Goal: Navigation & Orientation: Find specific page/section

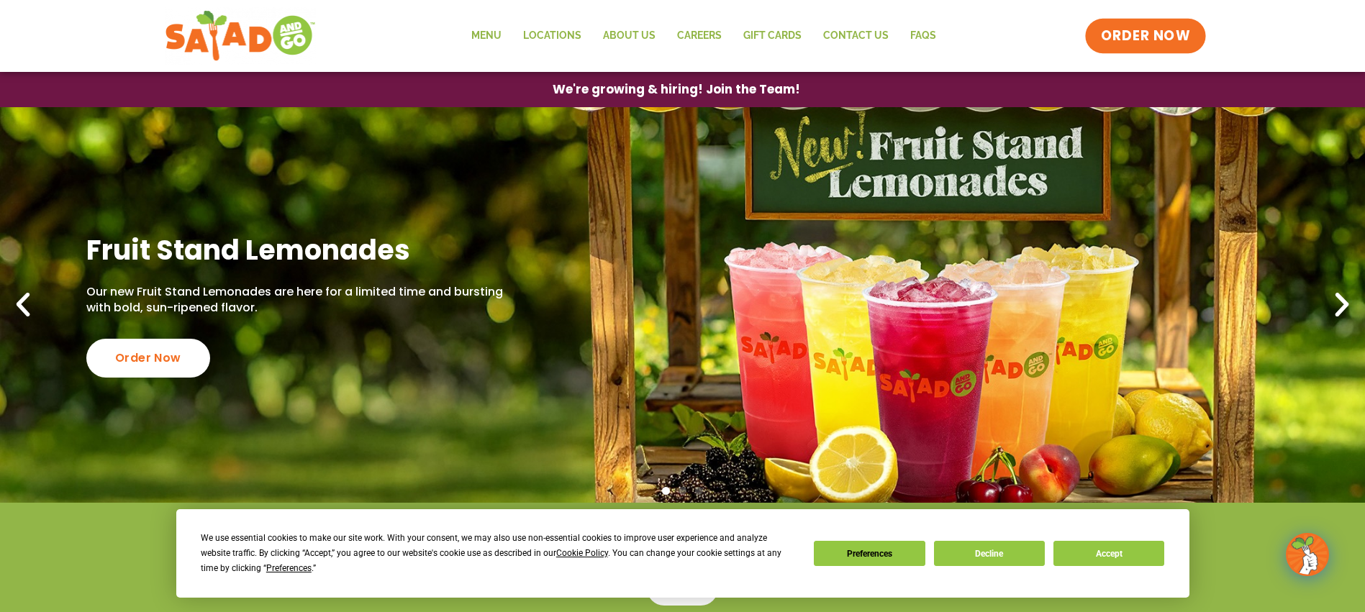
click at [1144, 40] on span "ORDER NOW" at bounding box center [1145, 36] width 89 height 19
click at [490, 38] on link "Menu" at bounding box center [487, 35] width 52 height 33
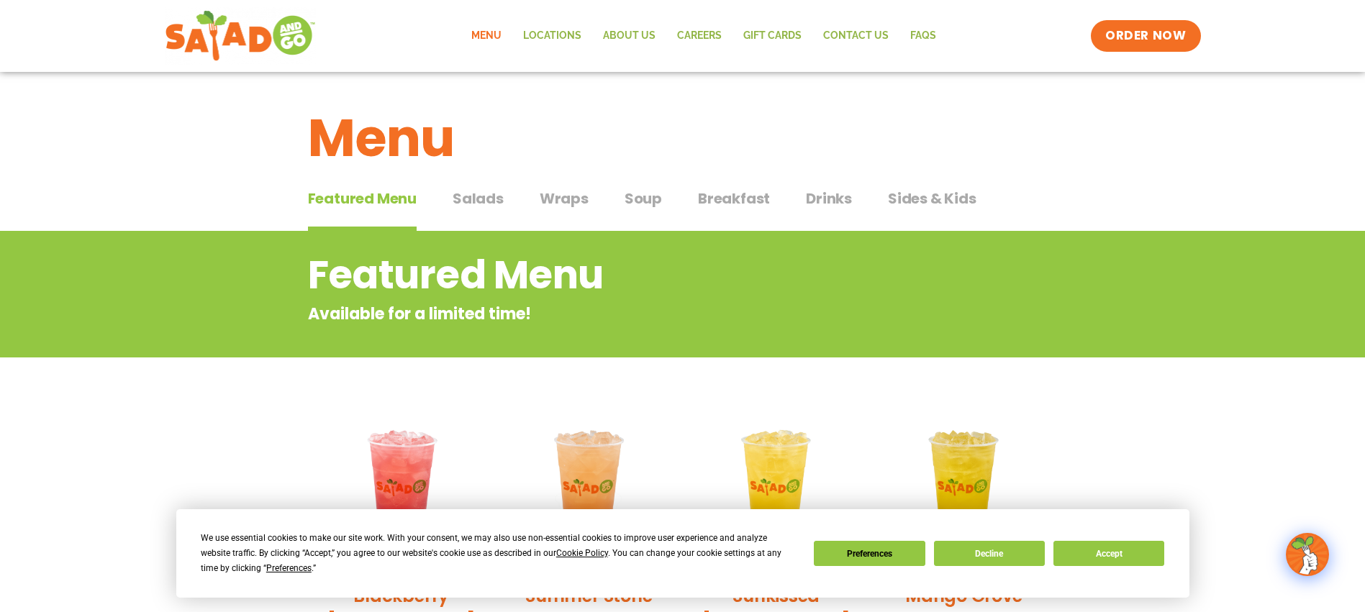
click at [807, 200] on span "Drinks" at bounding box center [829, 199] width 46 height 22
